Goal: Information Seeking & Learning: Learn about a topic

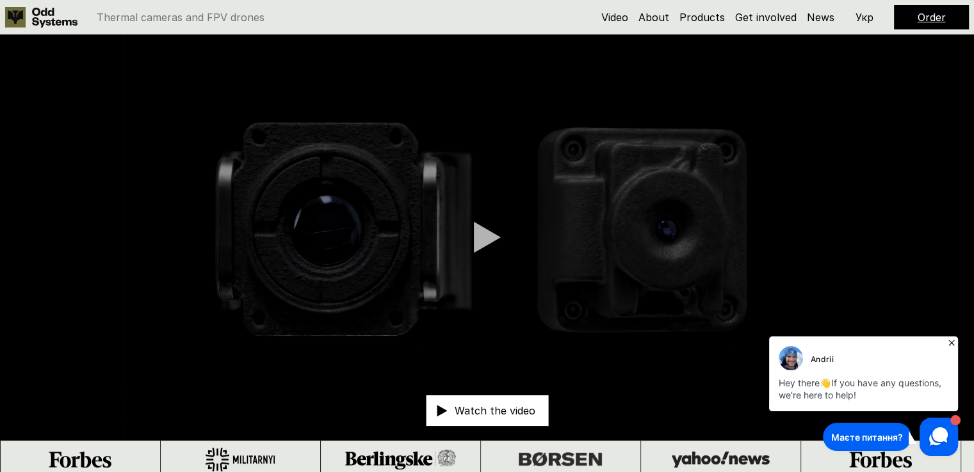
click at [657, 24] on h5 "About" at bounding box center [653, 17] width 31 height 14
click at [662, 12] on link "About" at bounding box center [653, 17] width 31 height 13
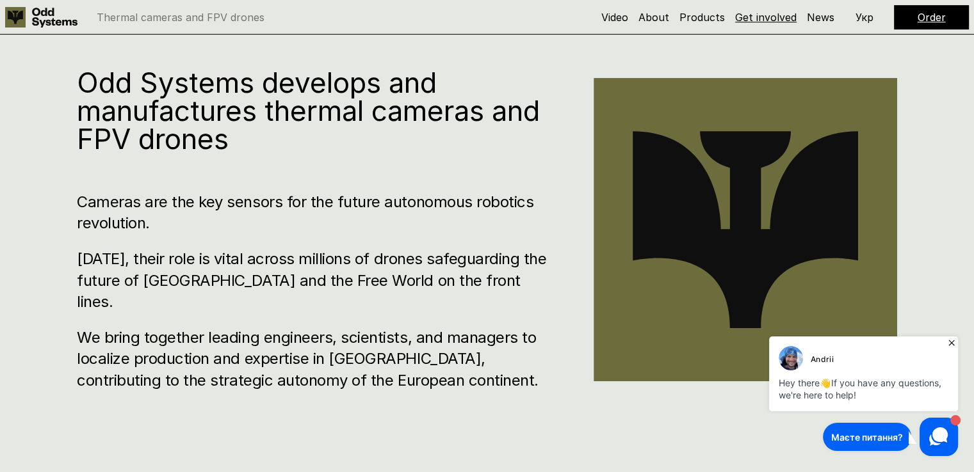
click at [746, 13] on link "Get involved" at bounding box center [765, 17] width 61 height 13
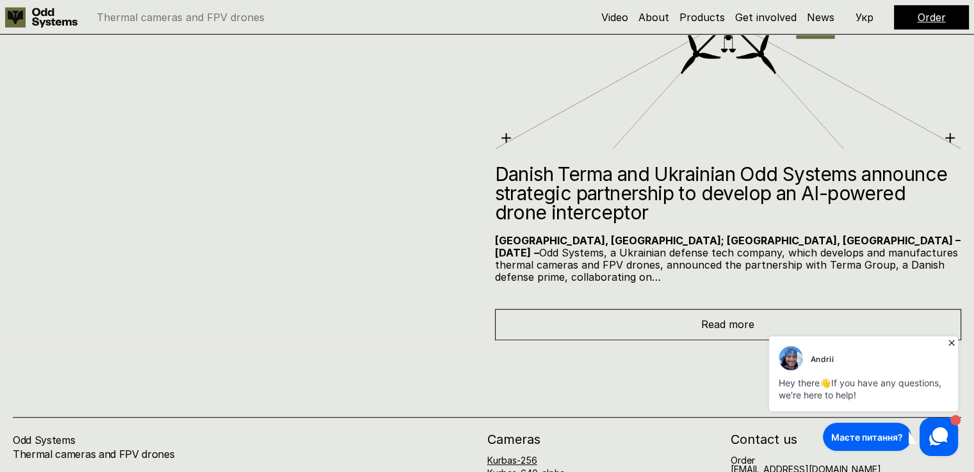
scroll to position [5560, 0]
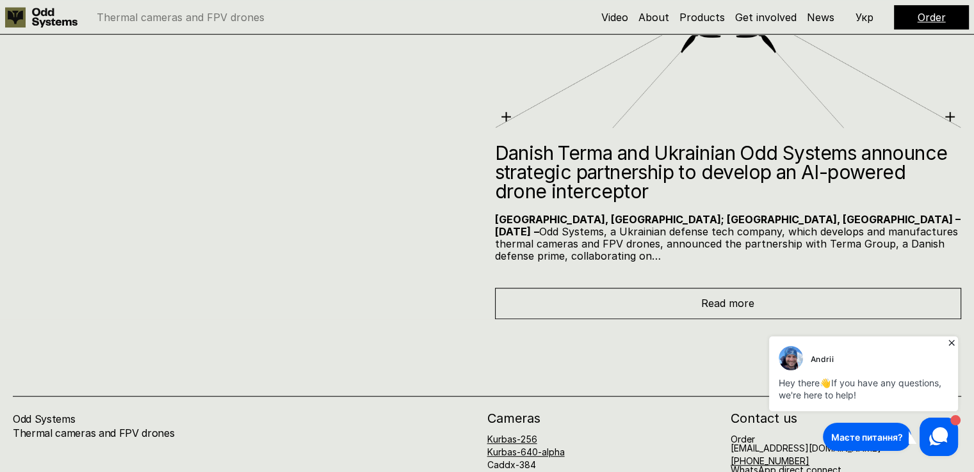
click at [572, 288] on div "Read more" at bounding box center [728, 303] width 467 height 31
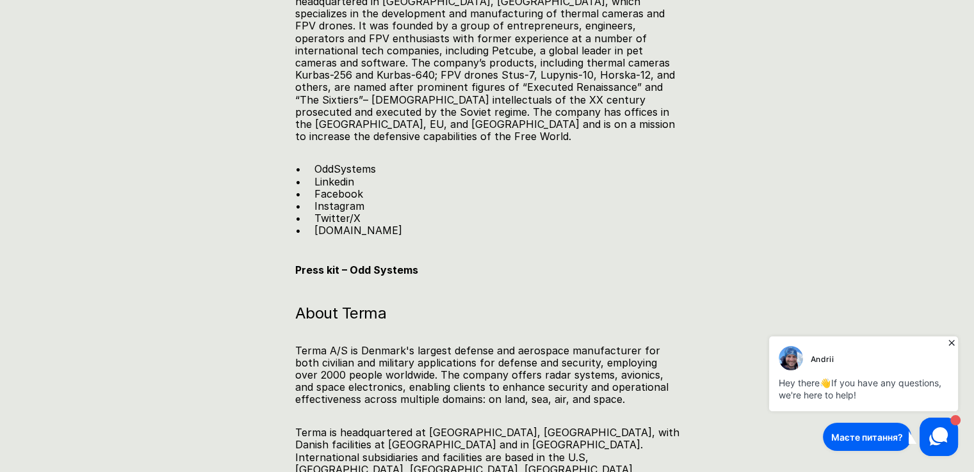
scroll to position [2112, 0]
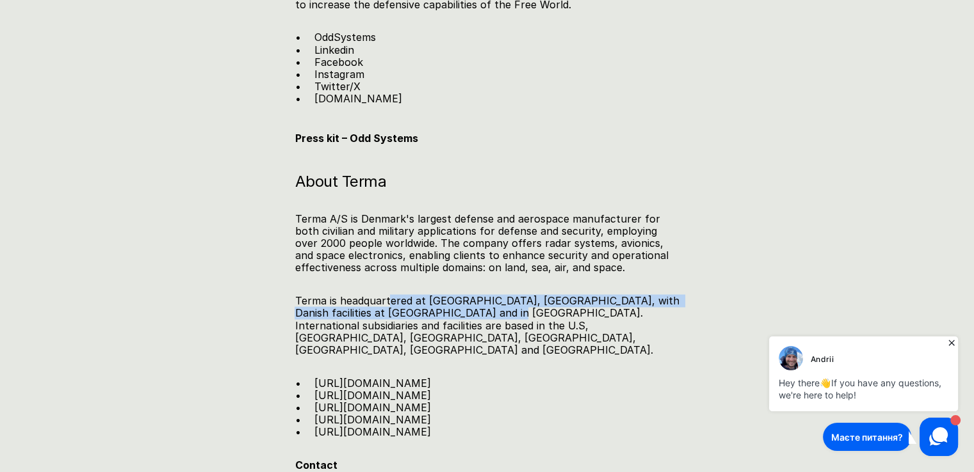
drag, startPoint x: 389, startPoint y: 244, endPoint x: 481, endPoint y: 233, distance: 92.8
click at [480, 295] on p "Terma is headquartered at [GEOGRAPHIC_DATA], [GEOGRAPHIC_DATA], with Danish fac…" at bounding box center [486, 325] width 384 height 61
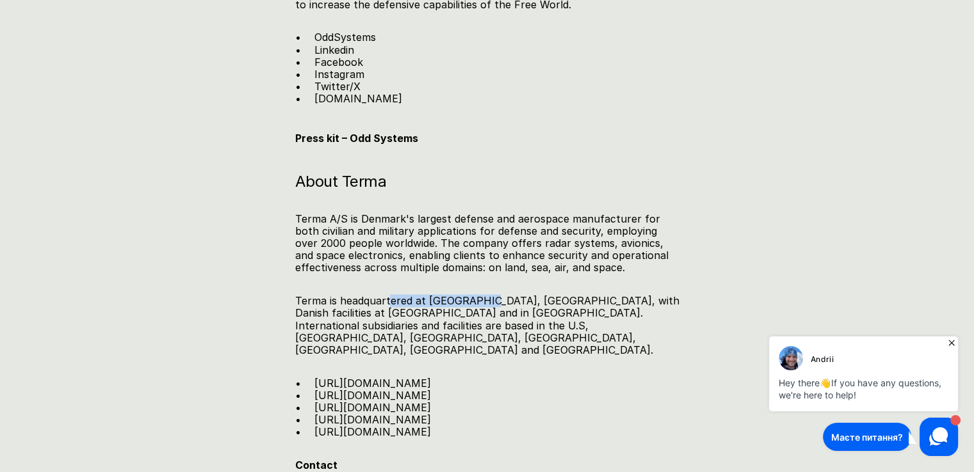
click at [473, 295] on p "Terma is headquartered at [GEOGRAPHIC_DATA], [GEOGRAPHIC_DATA], with Danish fac…" at bounding box center [486, 325] width 384 height 61
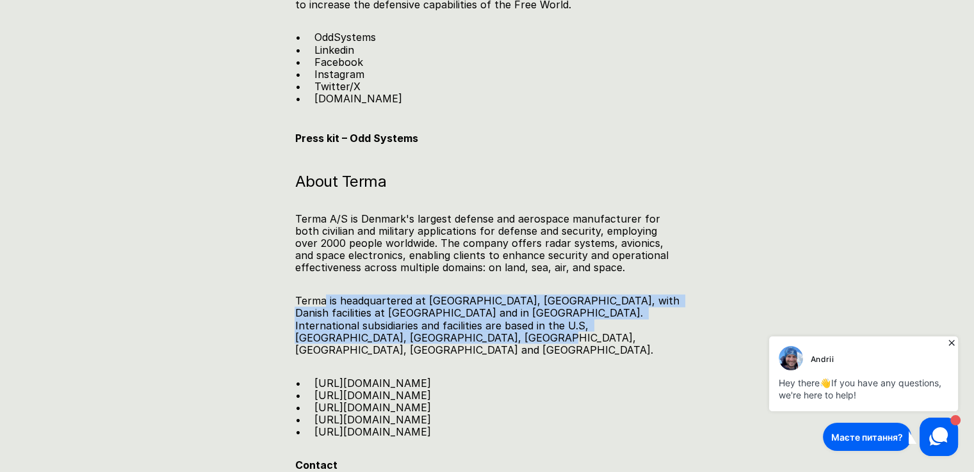
drag, startPoint x: 324, startPoint y: 245, endPoint x: 428, endPoint y: 280, distance: 109.9
click at [428, 295] on p "Terma is headquartered at [GEOGRAPHIC_DATA], [GEOGRAPHIC_DATA], with Danish fac…" at bounding box center [486, 325] width 384 height 61
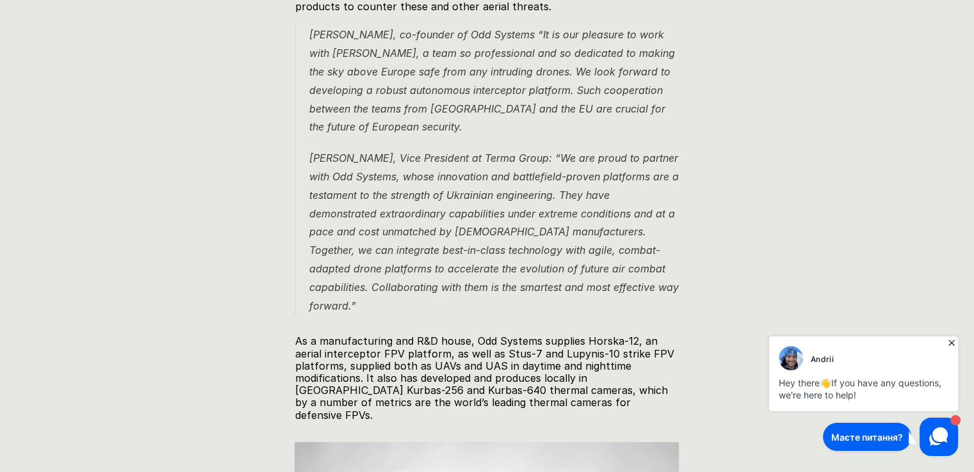
scroll to position [0, 0]
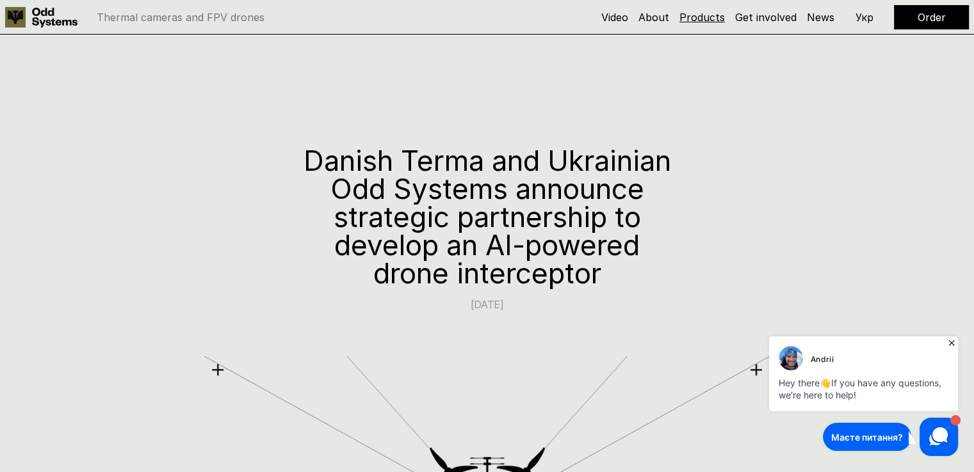
click at [724, 13] on link "Products" at bounding box center [701, 17] width 45 height 13
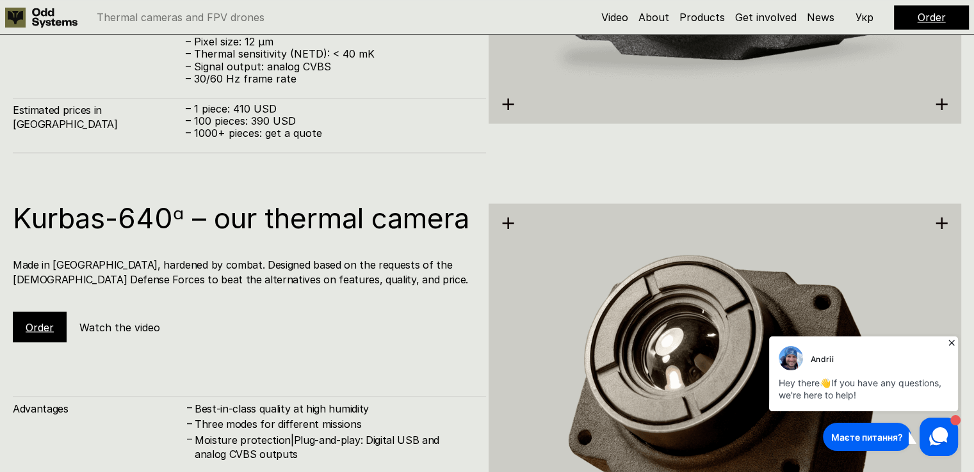
scroll to position [2423, 0]
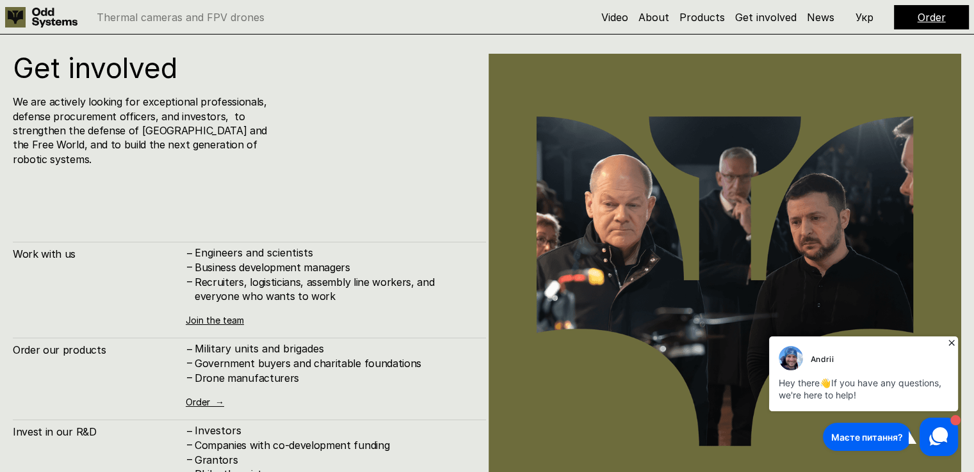
scroll to position [479, 0]
